Goal: Complete application form

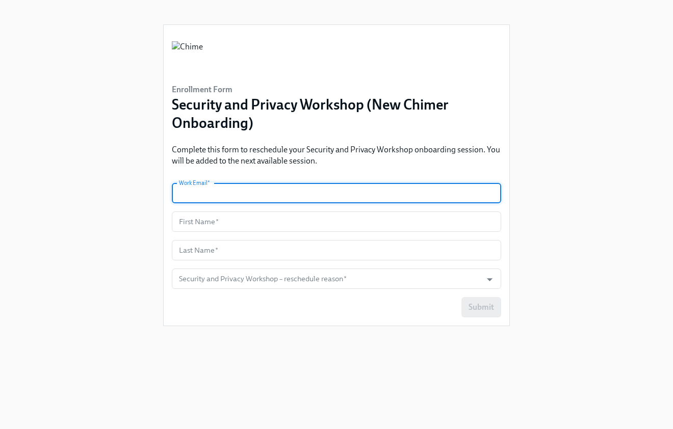
click at [293, 194] on input "text" at bounding box center [336, 193] width 329 height 20
type input "[PERSON_NAME][EMAIL_ADDRESS][PERSON_NAME][DOMAIN_NAME]"
click at [259, 218] on input "text" at bounding box center [336, 222] width 329 height 20
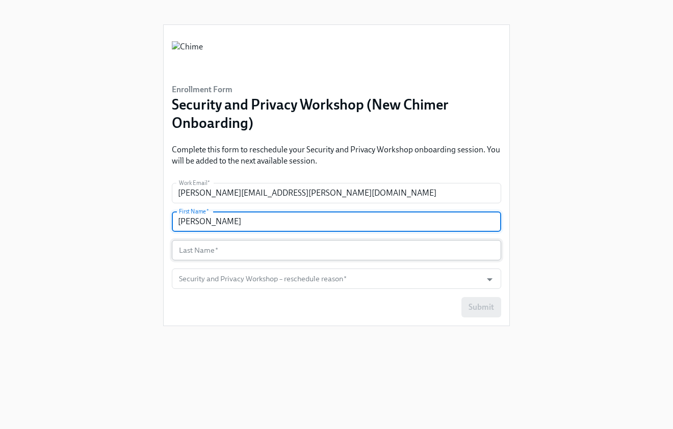
type input "[PERSON_NAME]"
click at [247, 248] on input "text" at bounding box center [336, 250] width 329 height 20
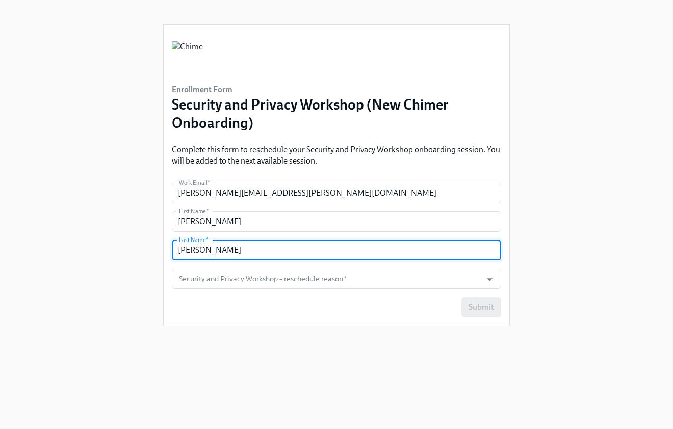
type input "[PERSON_NAME]"
click at [386, 287] on input "Security and Privacy Workshop – reschedule reason   *" at bounding box center [327, 279] width 300 height 20
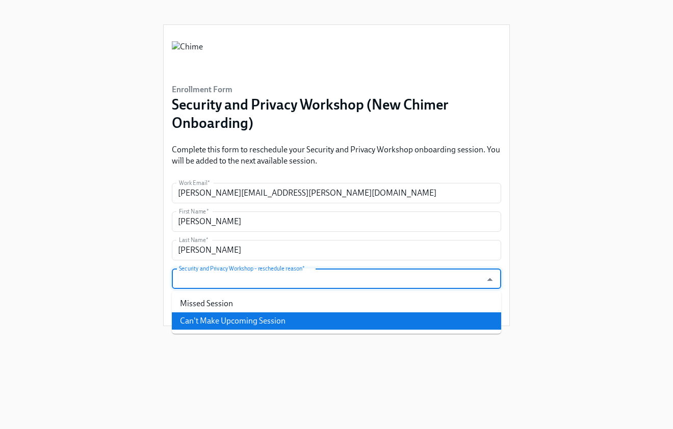
click at [319, 318] on li "Can't Make Upcoming Session" at bounding box center [336, 320] width 329 height 17
type input "Can't Make Upcoming Session"
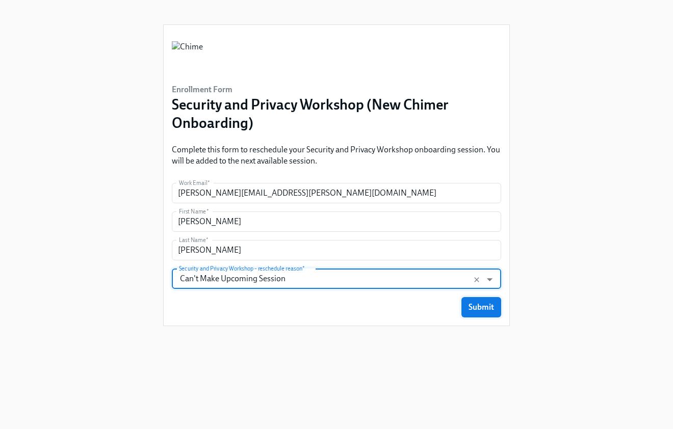
click at [469, 306] on span "Submit" at bounding box center [480, 307] width 25 height 10
